Goal: Task Accomplishment & Management: Complete application form

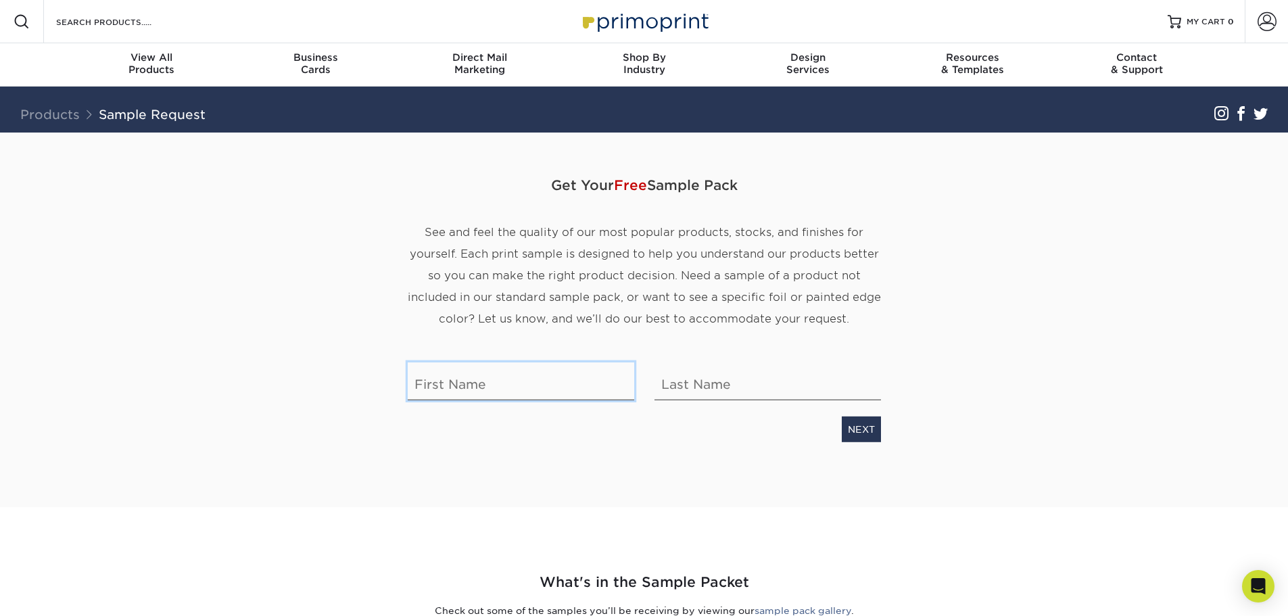
click at [480, 386] on input "text" at bounding box center [521, 382] width 227 height 38
type input "[PERSON_NAME]"
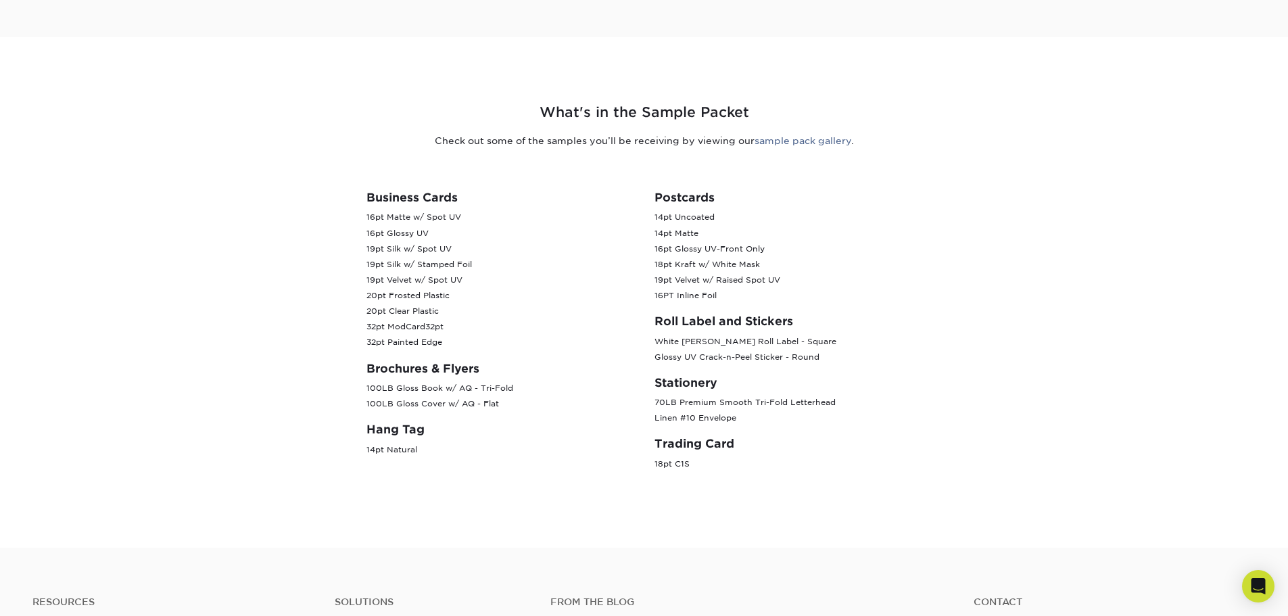
scroll to position [473, 0]
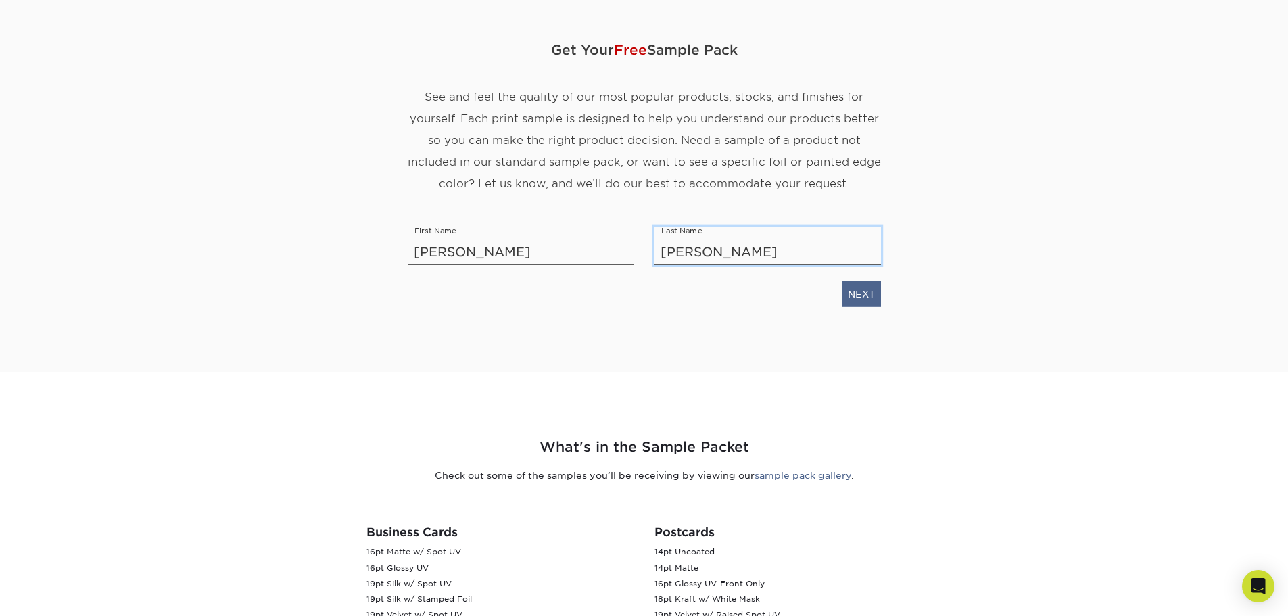
type input "[PERSON_NAME]"
click at [860, 293] on link "NEXT" at bounding box center [861, 294] width 39 height 26
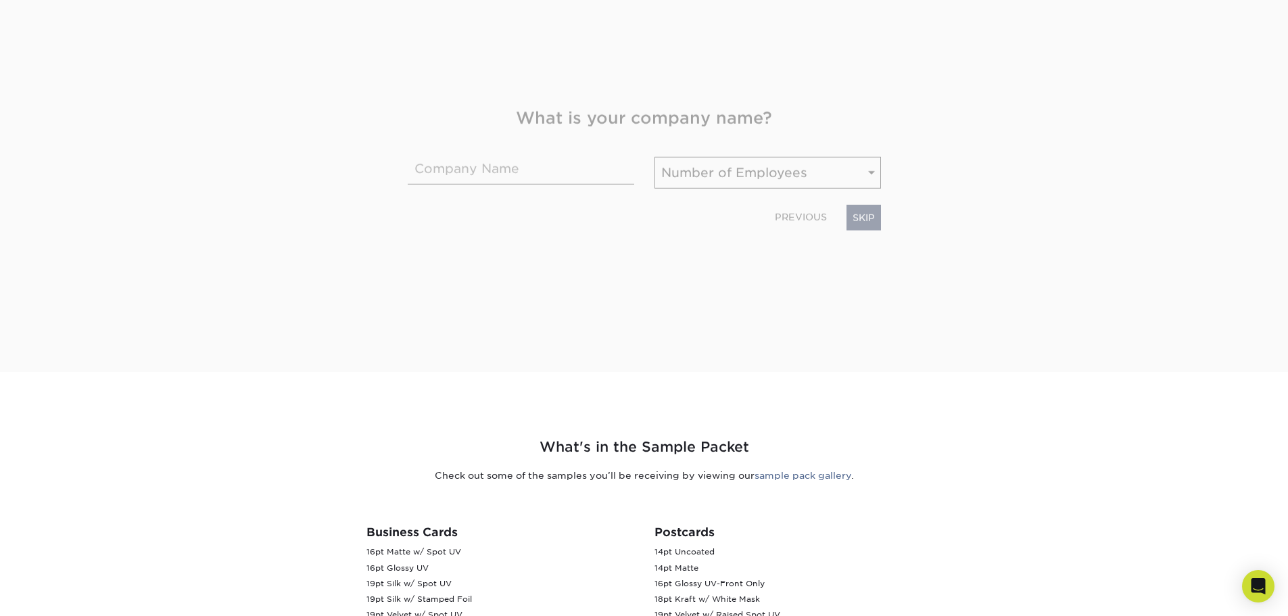
scroll to position [212, 0]
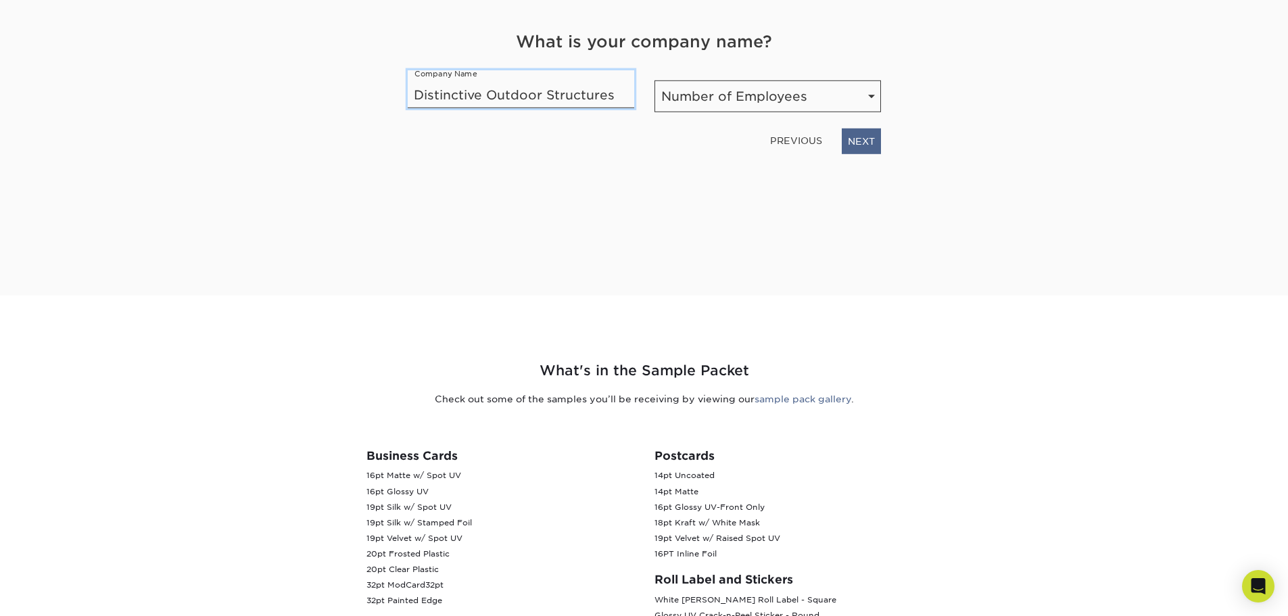
type input "Distinctive Outdoor Structures"
click at [871, 139] on link "NEXT" at bounding box center [861, 142] width 39 height 26
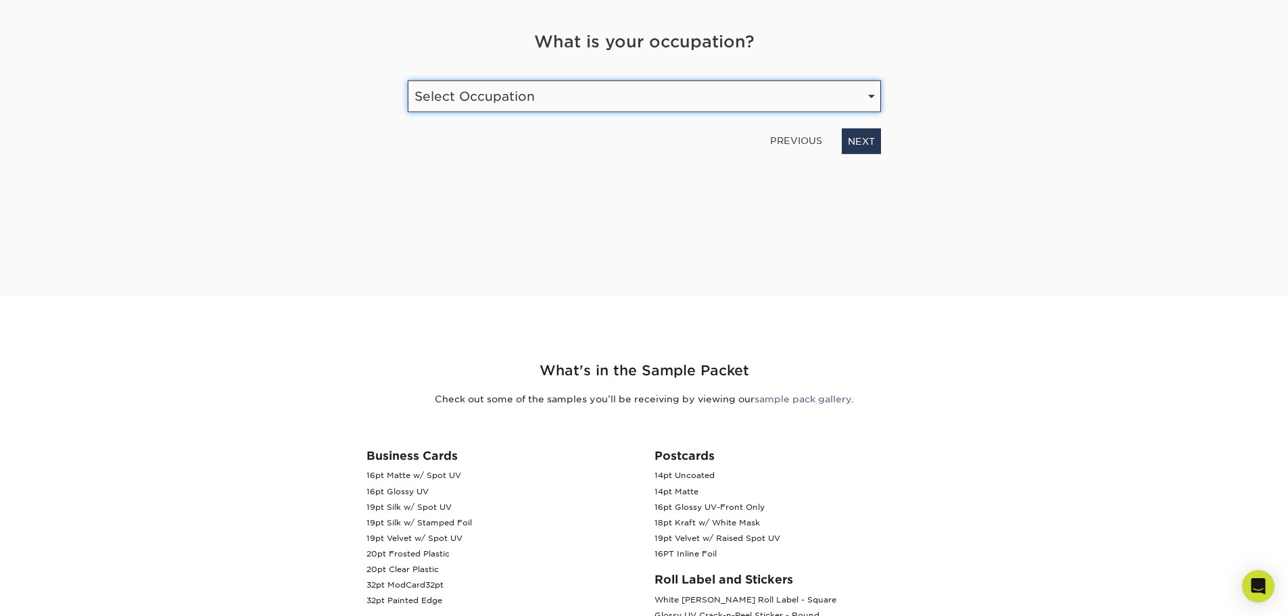
click at [605, 97] on select "Select Occupation Agency Automotive Blogger Cleaning Services Construction Educ…" at bounding box center [644, 96] width 473 height 32
select select "Marketing"
click at [408, 80] on select "Select Occupation Agency Automotive Blogger Cleaning Services Construction Educ…" at bounding box center [644, 96] width 473 height 32
click at [853, 141] on link "NEXT" at bounding box center [861, 142] width 39 height 26
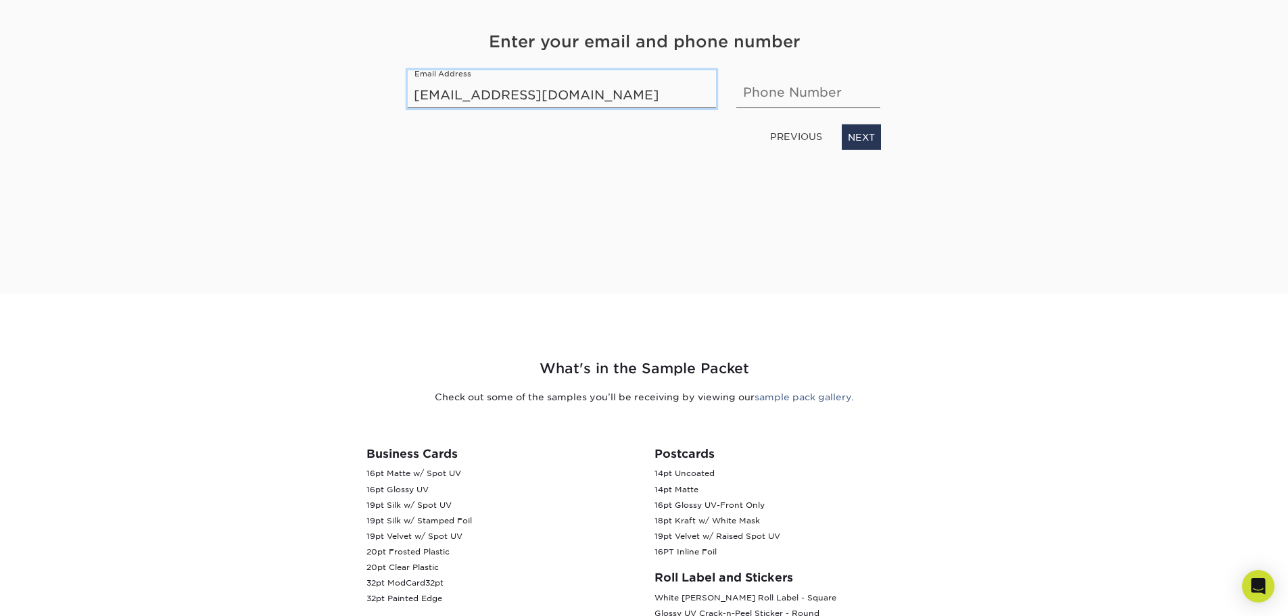
type input "[EMAIL_ADDRESS][DOMAIN_NAME]"
click at [798, 89] on input "text" at bounding box center [809, 89] width 144 height 38
type input "2154502511"
click at [870, 146] on link "NEXT" at bounding box center [861, 137] width 39 height 26
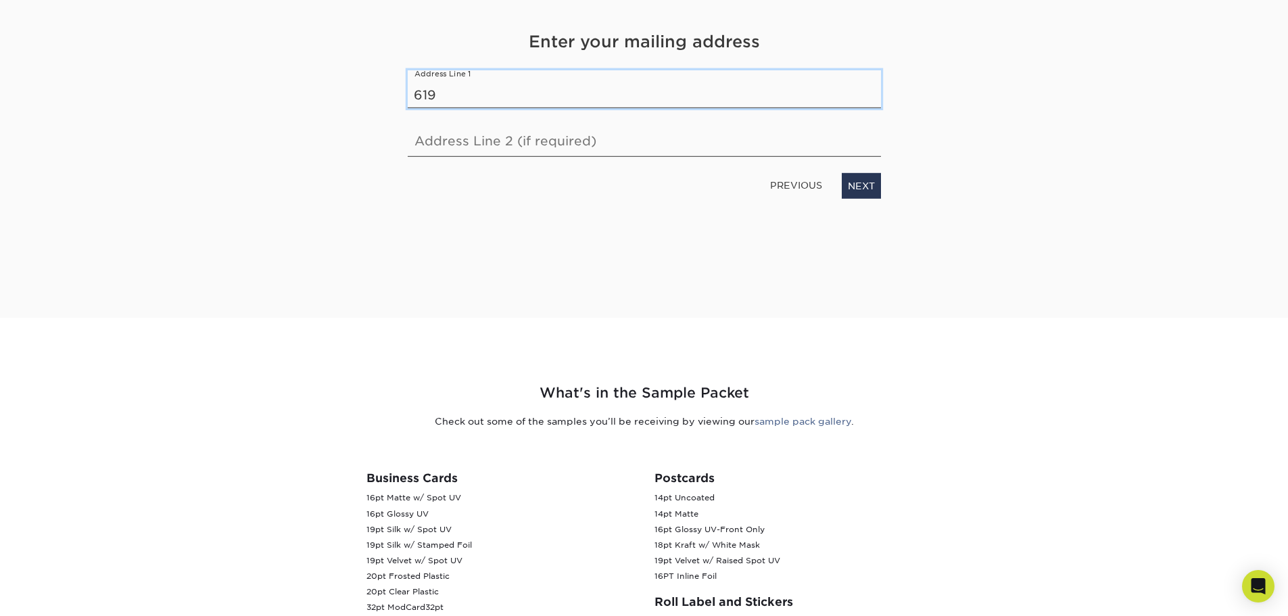
click at [488, 102] on input "619" at bounding box center [644, 89] width 473 height 38
type input "6"
paste input "[STREET_ADDRESS]"
click at [602, 93] on input "[STREET_ADDRESS]," at bounding box center [644, 89] width 473 height 38
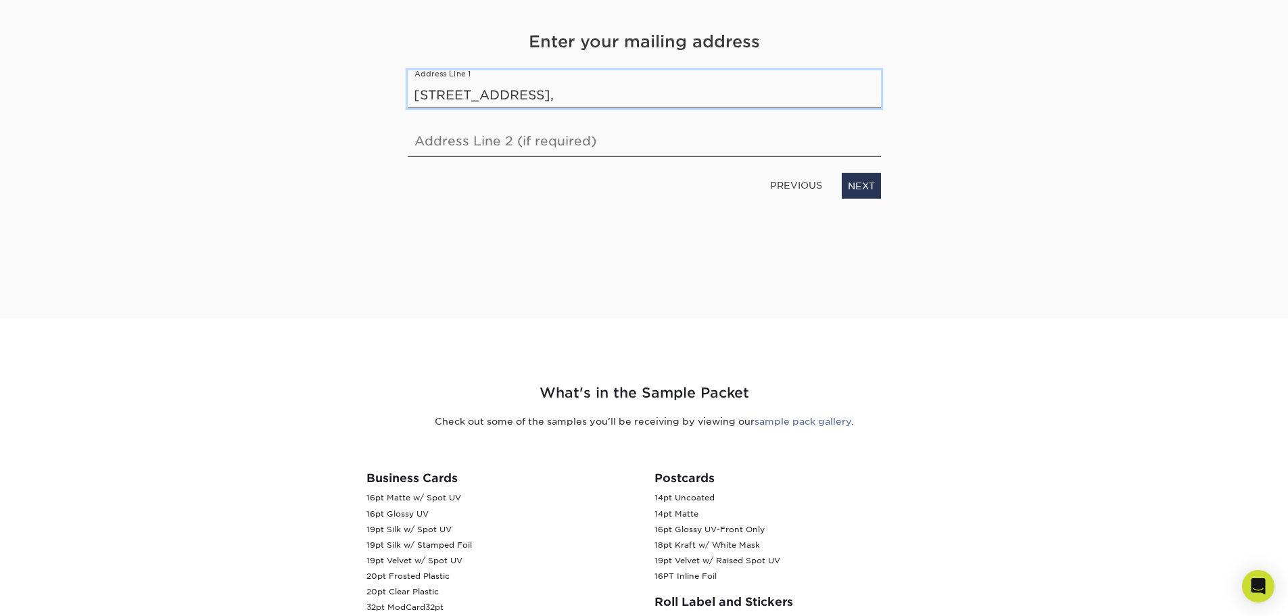
paste input "[GEOGRAPHIC_DATA], [GEOGRAPHIC_DATA] 18936"
click at [863, 189] on link "NEXT" at bounding box center [861, 186] width 39 height 26
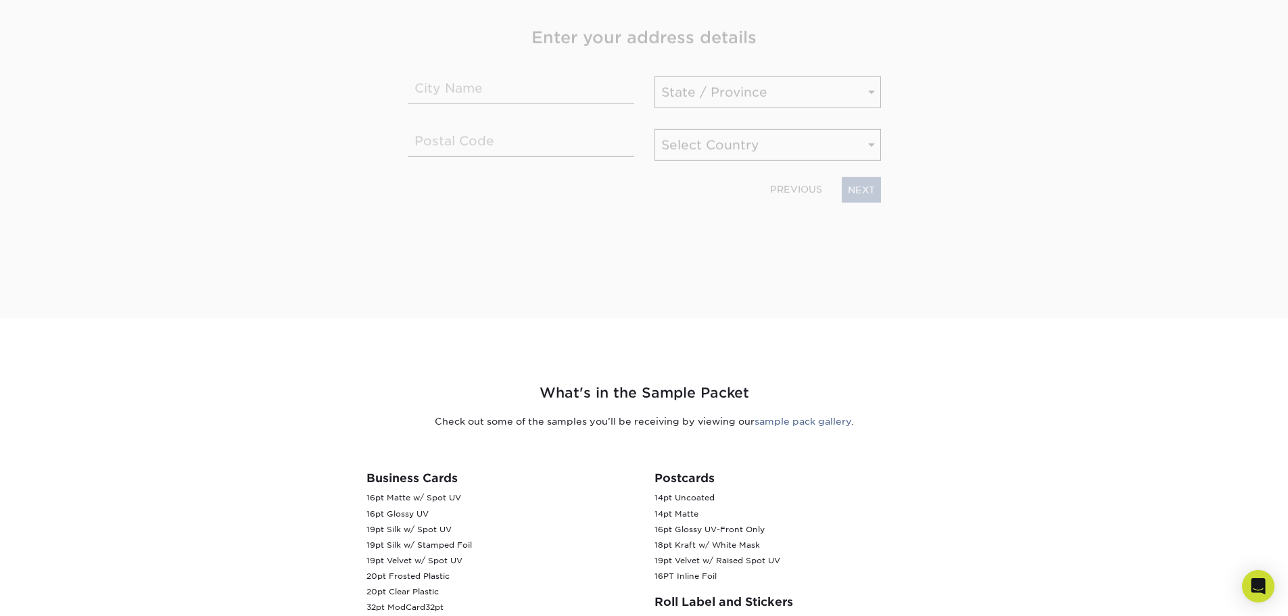
scroll to position [185, 0]
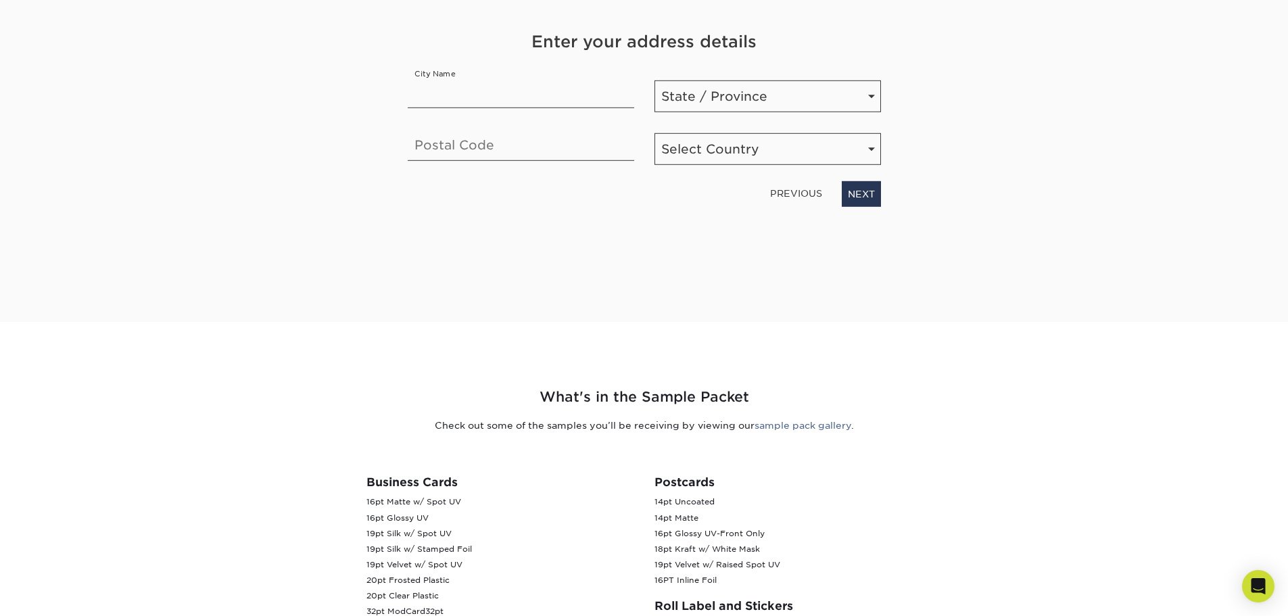
click at [780, 185] on link "PREVIOUS" at bounding box center [796, 194] width 63 height 22
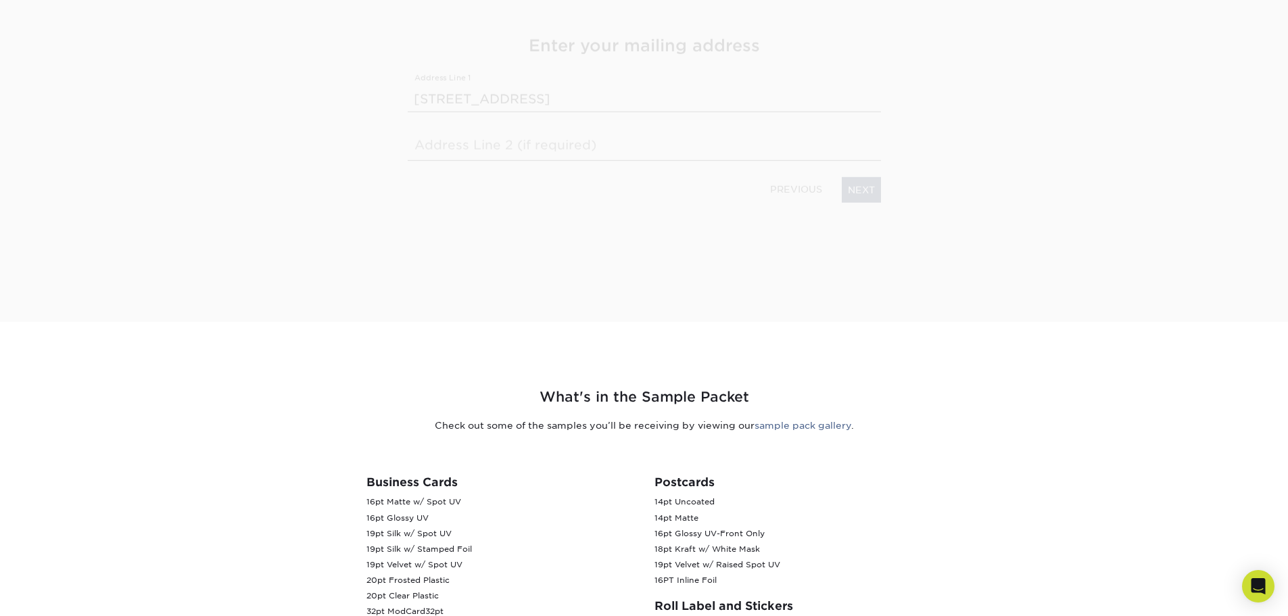
scroll to position [189, 0]
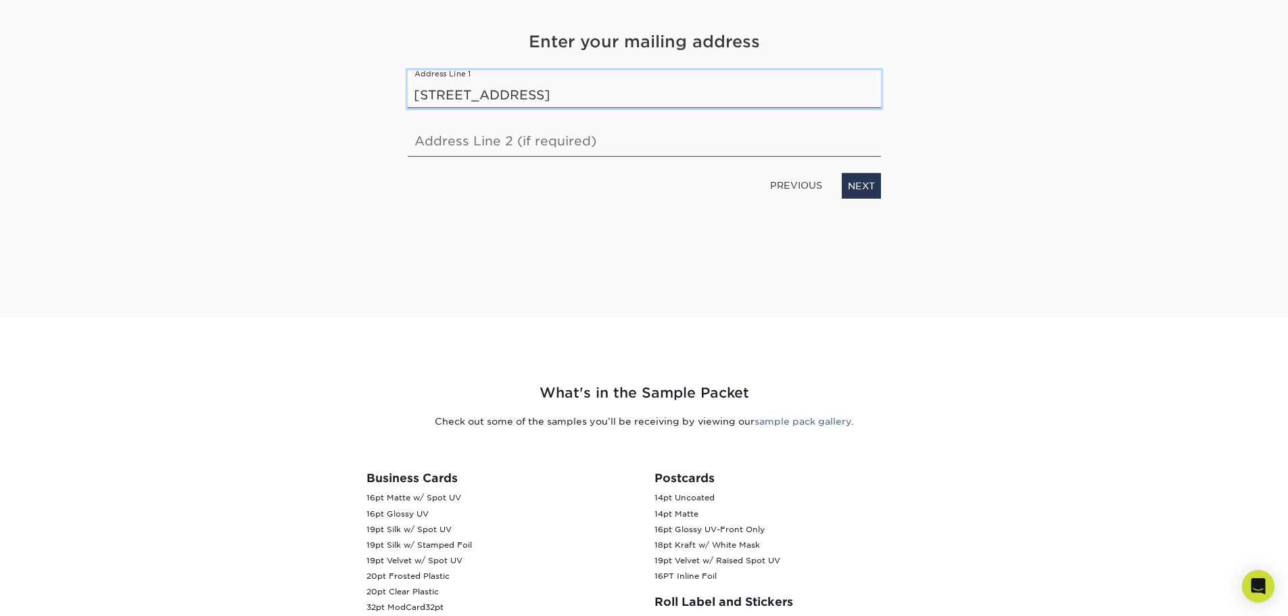
drag, startPoint x: 733, startPoint y: 102, endPoint x: 541, endPoint y: 103, distance: 192.1
click at [541, 103] on input "[STREET_ADDRESS]" at bounding box center [644, 89] width 473 height 38
type input "[STREET_ADDRESS]"
click at [859, 185] on link "NEXT" at bounding box center [861, 186] width 39 height 26
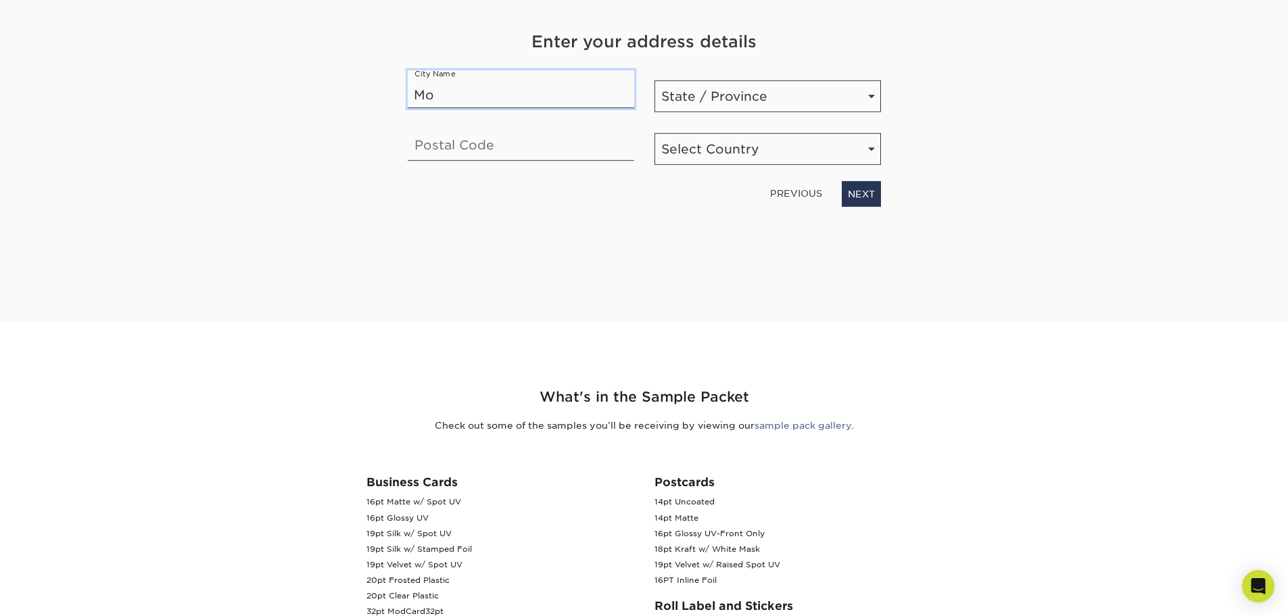
type input "M"
click at [493, 97] on input "text" at bounding box center [521, 89] width 227 height 38
paste input "[GEOGRAPHIC_DATA]"
type input "[GEOGRAPHIC_DATA]"
click at [469, 137] on input "text" at bounding box center [521, 142] width 227 height 38
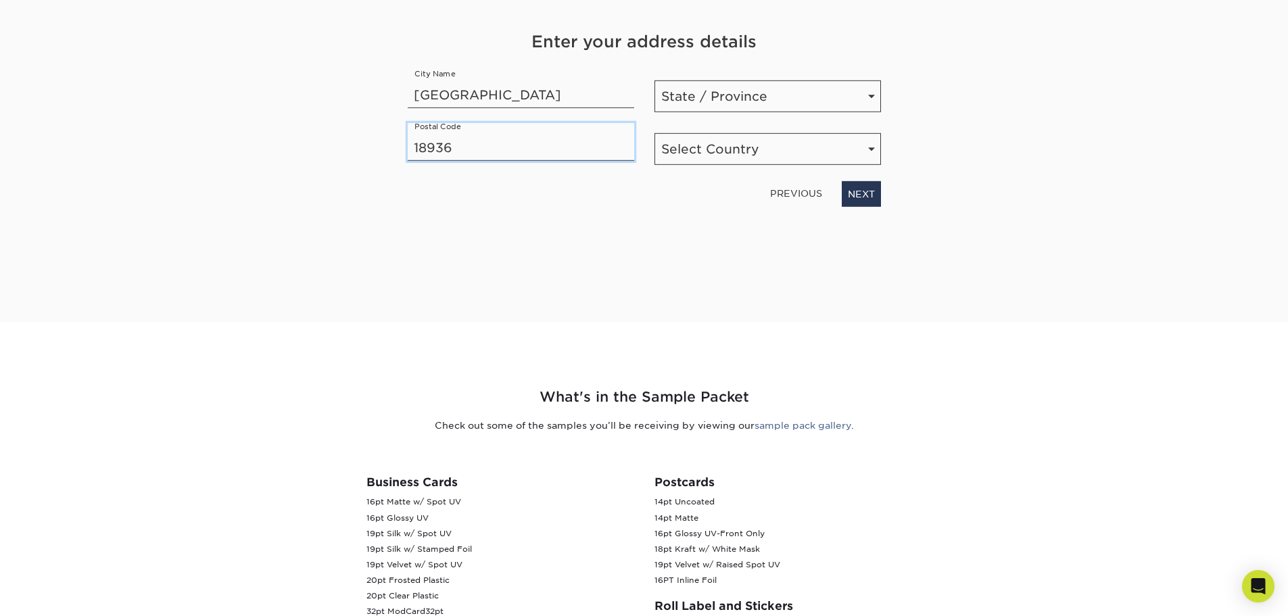
type input "18936"
click at [756, 107] on select "State / Province [US_STATE] [US_STATE] [US_STATE] [US_STATE] [US_STATE] [US_STA…" at bounding box center [768, 96] width 227 height 32
select select "PA"
click at [655, 80] on select "State / Province [US_STATE] [US_STATE] [US_STATE] [US_STATE] [US_STATE] [US_STA…" at bounding box center [768, 96] width 227 height 32
click at [748, 158] on select "Select Country [GEOGRAPHIC_DATA] [GEOGRAPHIC_DATA]" at bounding box center [768, 149] width 227 height 32
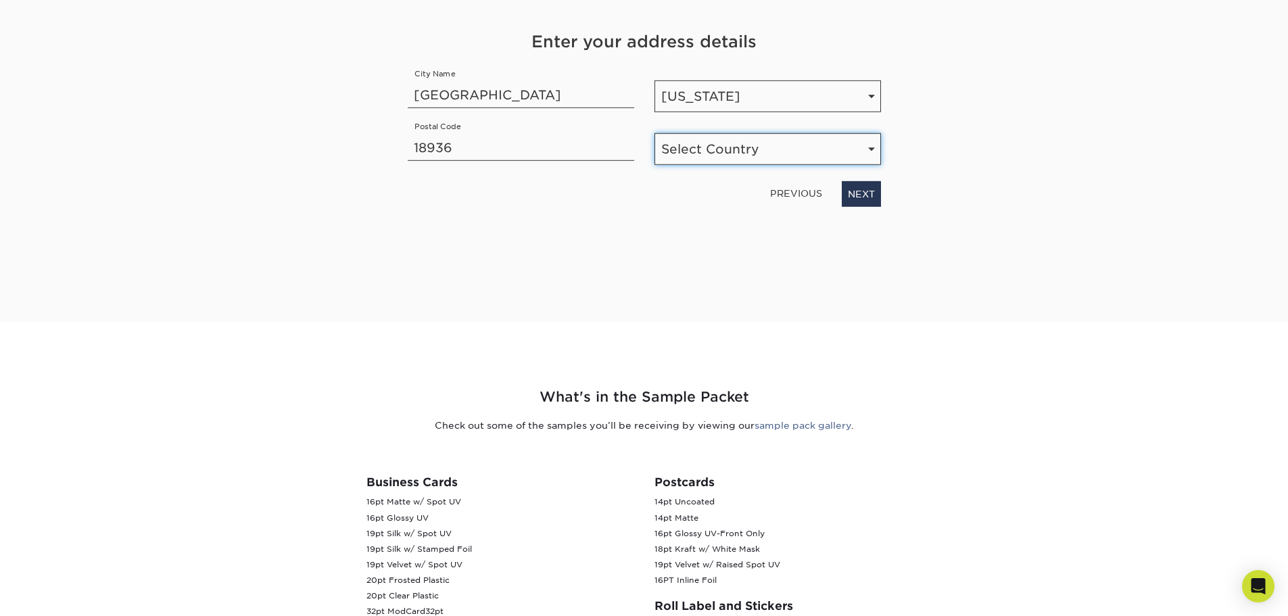
select select "US"
click at [655, 133] on select "Select Country [GEOGRAPHIC_DATA] [GEOGRAPHIC_DATA]" at bounding box center [768, 149] width 227 height 32
click at [857, 192] on link "NEXT" at bounding box center [861, 194] width 39 height 26
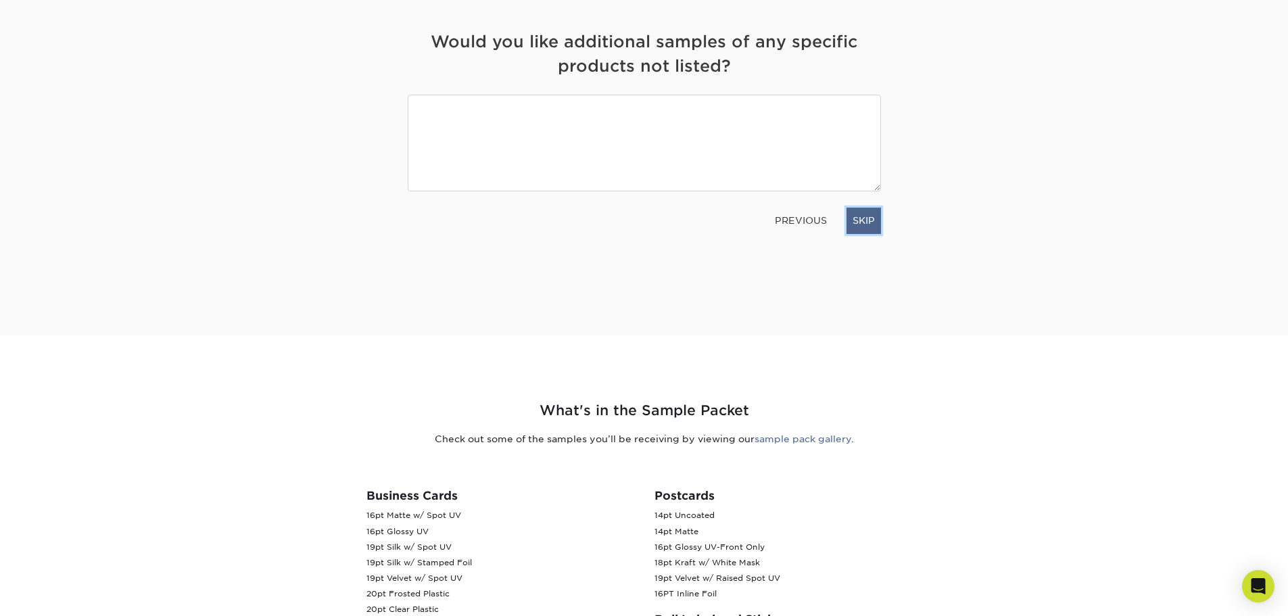
click at [866, 218] on link "SKIP" at bounding box center [864, 221] width 34 height 26
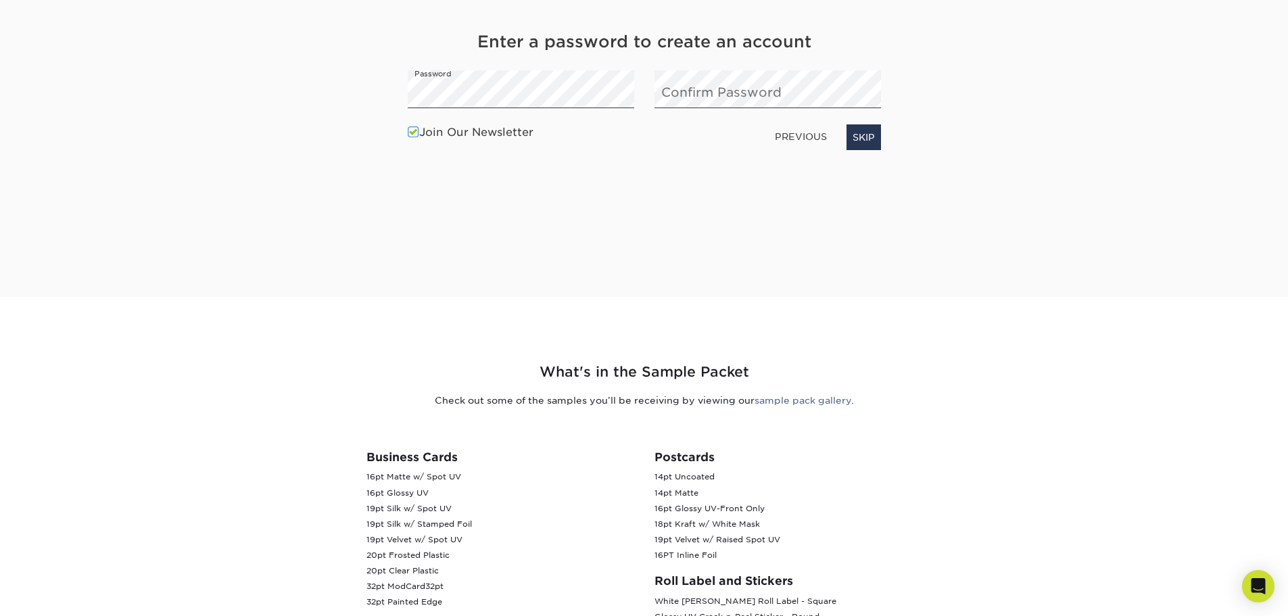
click at [412, 136] on span at bounding box center [413, 132] width 11 height 13
click at [0, 0] on input "Join Our Newsletter" at bounding box center [0, 0] width 0 height 0
click at [851, 135] on link "NEXT" at bounding box center [861, 137] width 39 height 26
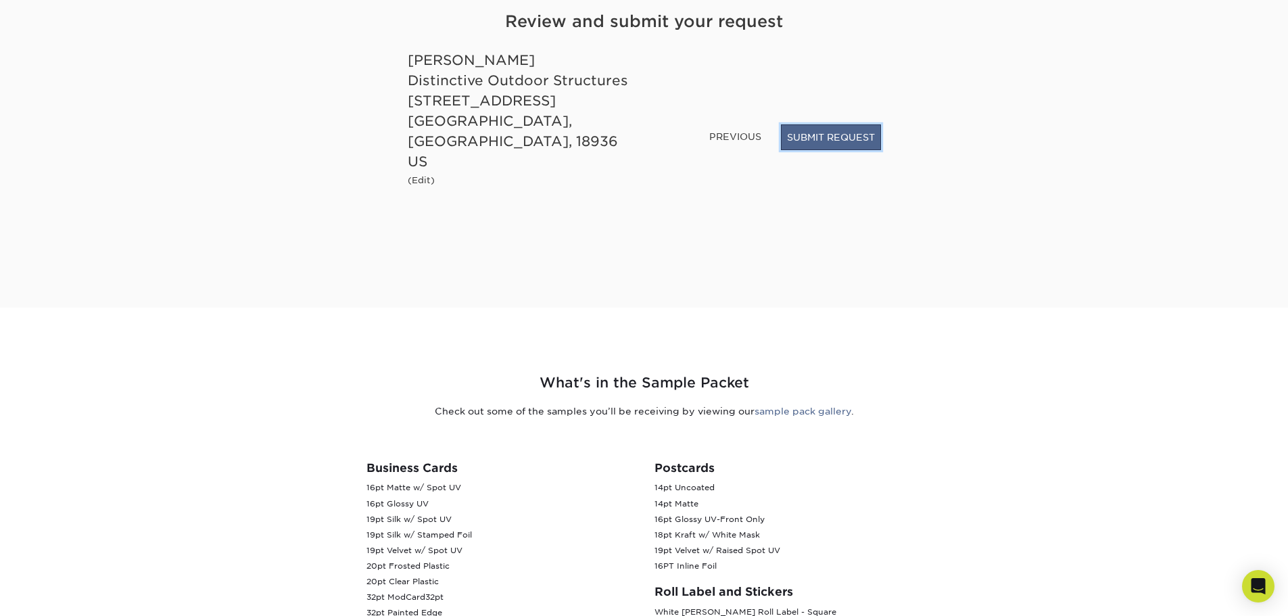
click at [863, 150] on button "SUBMIT REQUEST" at bounding box center [831, 137] width 100 height 26
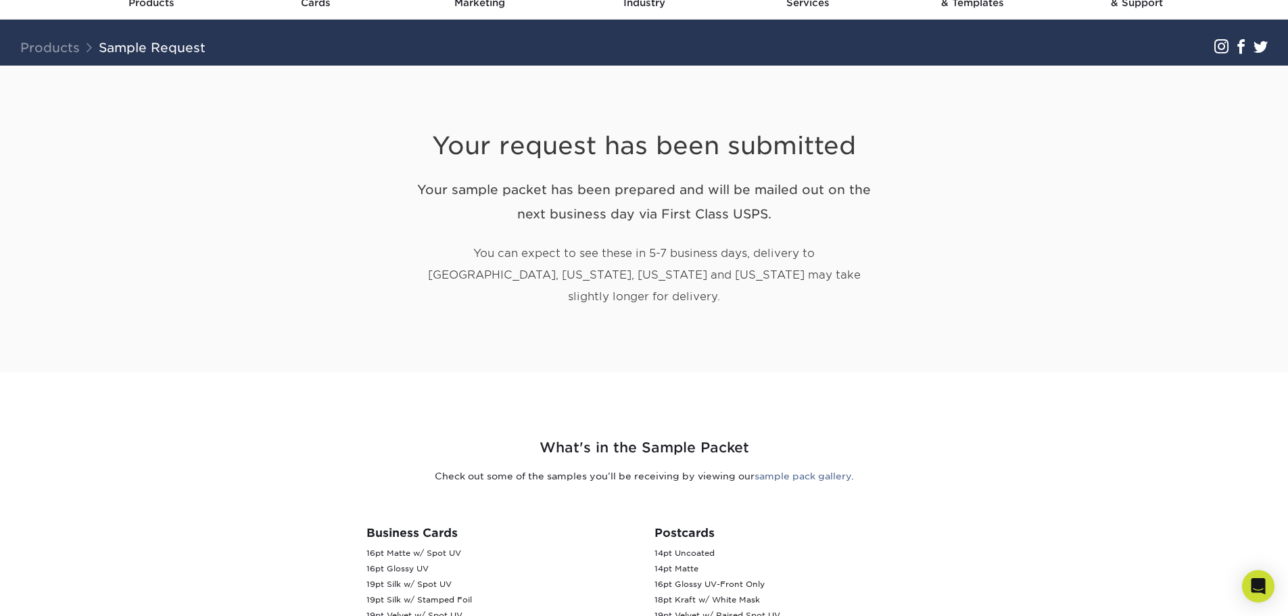
scroll to position [68, 0]
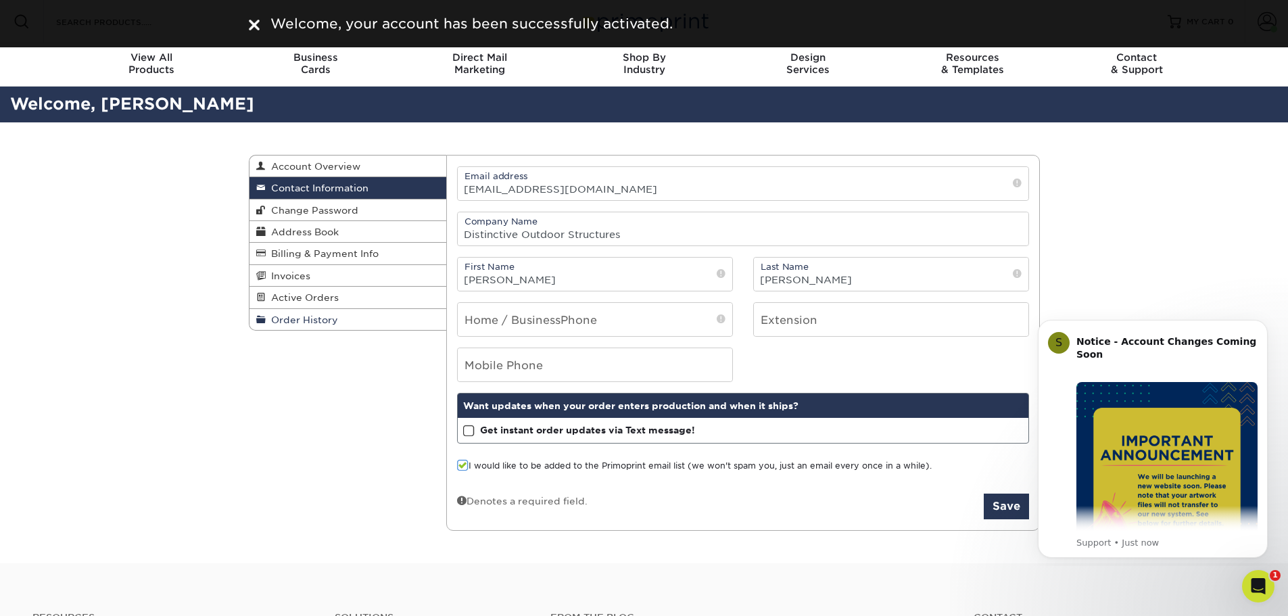
click at [319, 318] on span "Order History" at bounding box center [302, 319] width 72 height 11
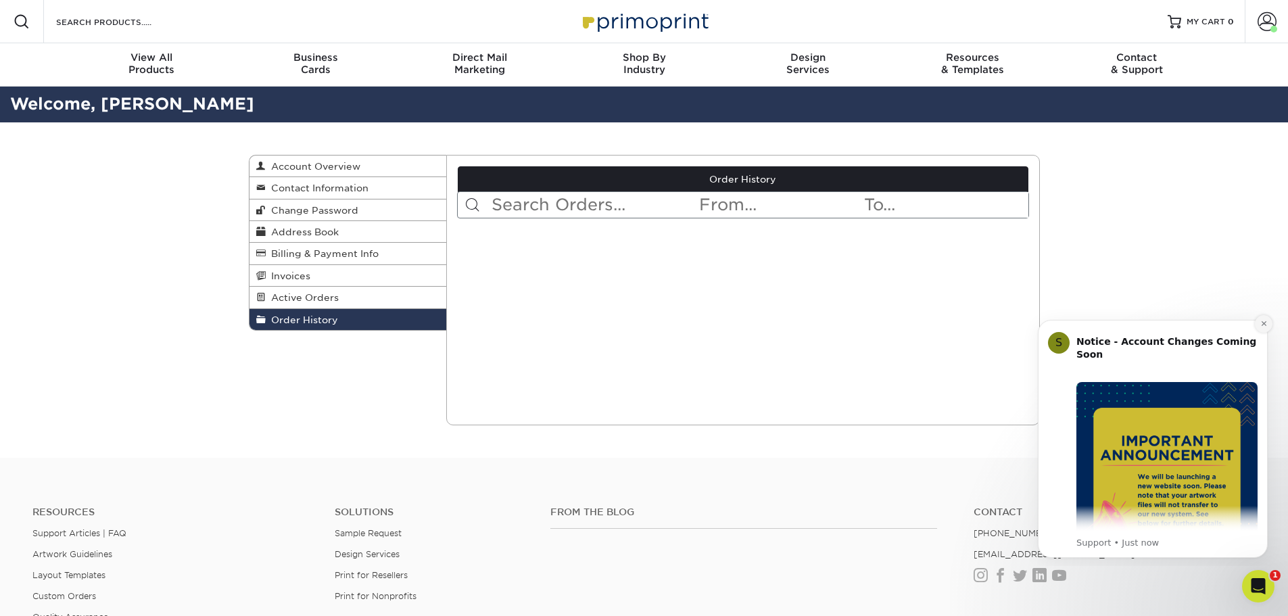
click at [1267, 325] on icon "Dismiss notification" at bounding box center [1264, 323] width 7 height 7
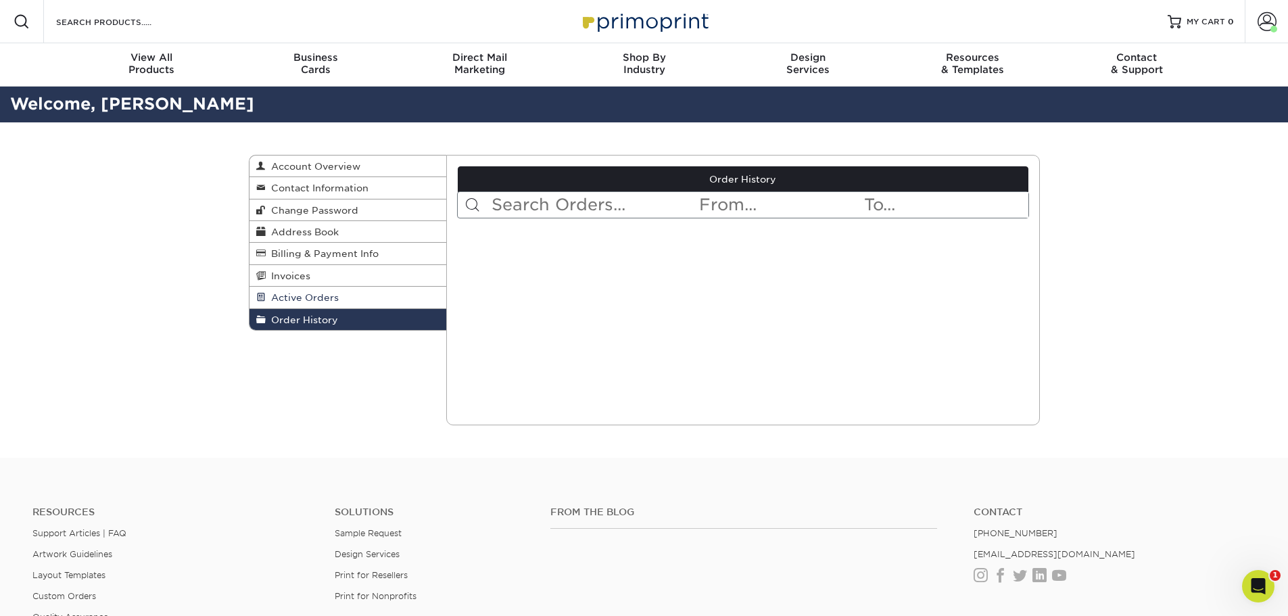
click at [323, 291] on link "Active Orders" at bounding box center [348, 298] width 197 height 22
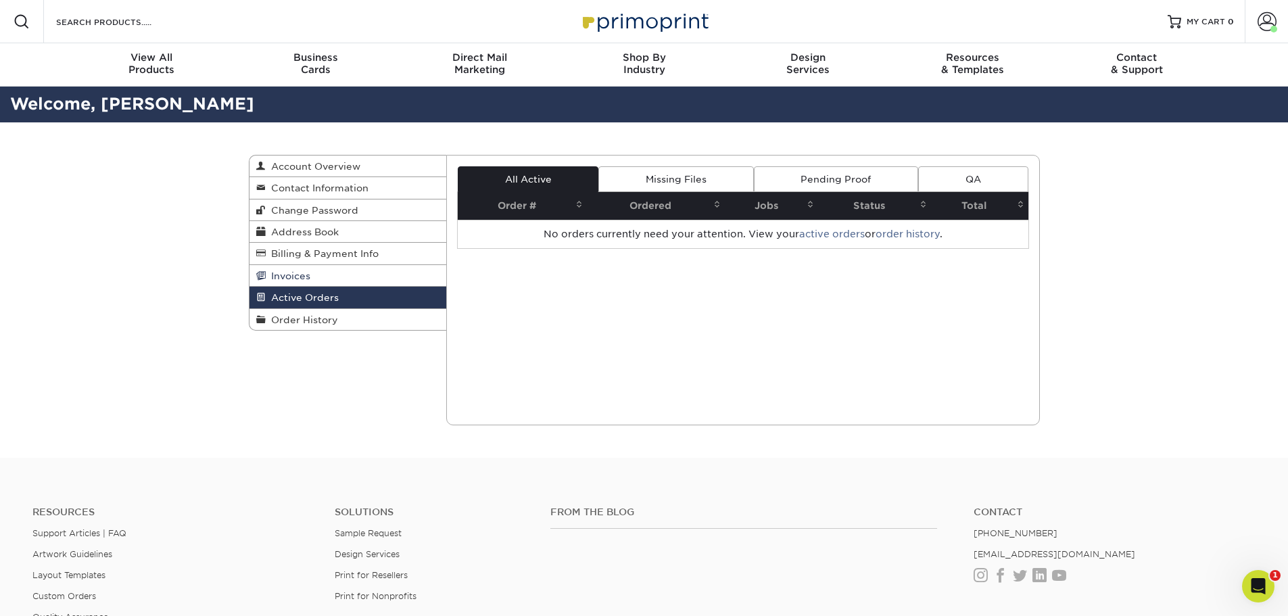
click at [327, 275] on link "Invoices" at bounding box center [348, 276] width 197 height 22
